Goal: Task Accomplishment & Management: Use online tool/utility

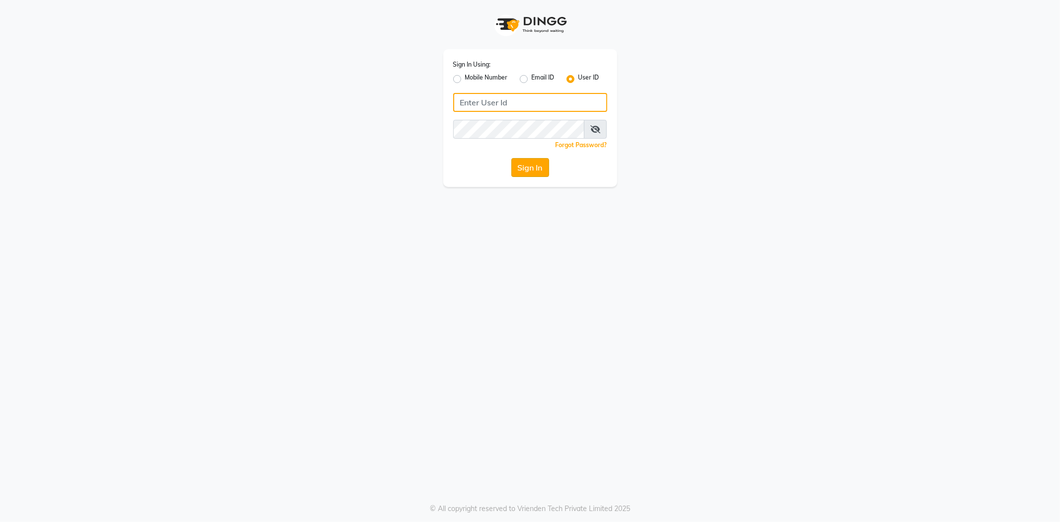
type input "e3865-01"
click at [527, 169] on button "Sign In" at bounding box center [530, 167] width 38 height 19
